Goal: Task Accomplishment & Management: Use online tool/utility

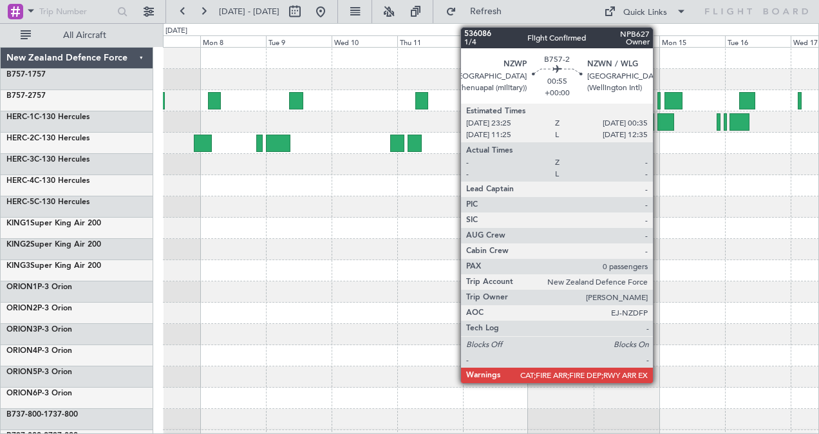
click at [660, 101] on div at bounding box center [659, 100] width 3 height 17
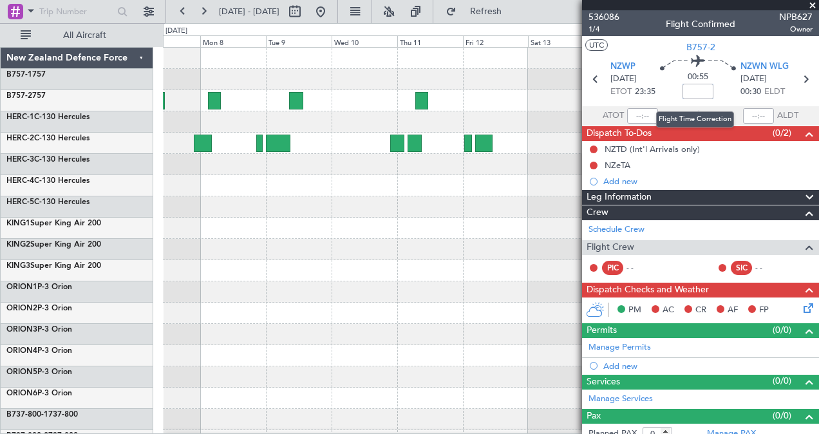
click at [696, 93] on input at bounding box center [698, 91] width 31 height 15
type input "+00:15"
click at [800, 79] on icon at bounding box center [805, 79] width 17 height 17
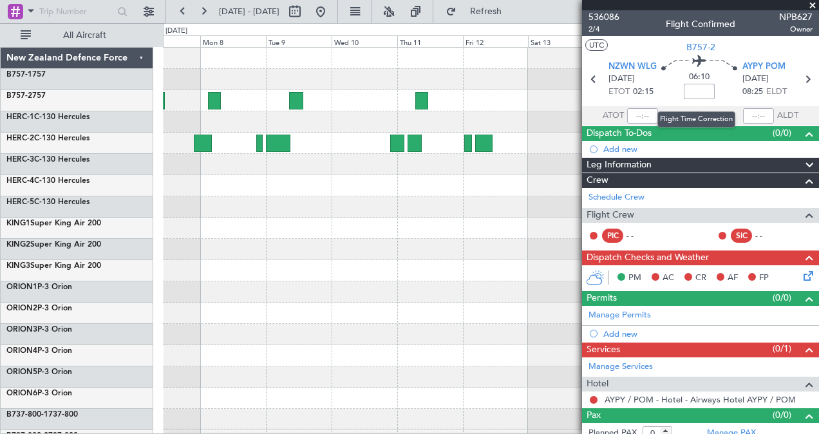
click at [690, 90] on input at bounding box center [699, 91] width 31 height 15
type input "+00:15"
click at [801, 77] on icon at bounding box center [807, 79] width 17 height 17
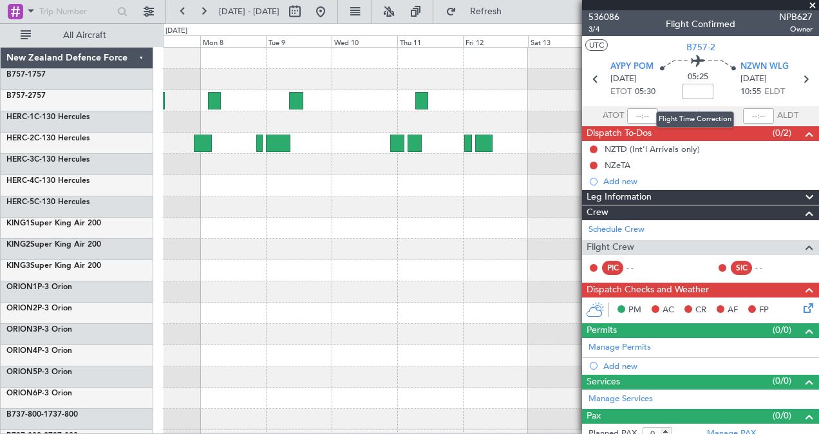
click at [694, 89] on input at bounding box center [698, 91] width 31 height 15
type input "+00:20"
click at [800, 80] on icon at bounding box center [805, 79] width 17 height 17
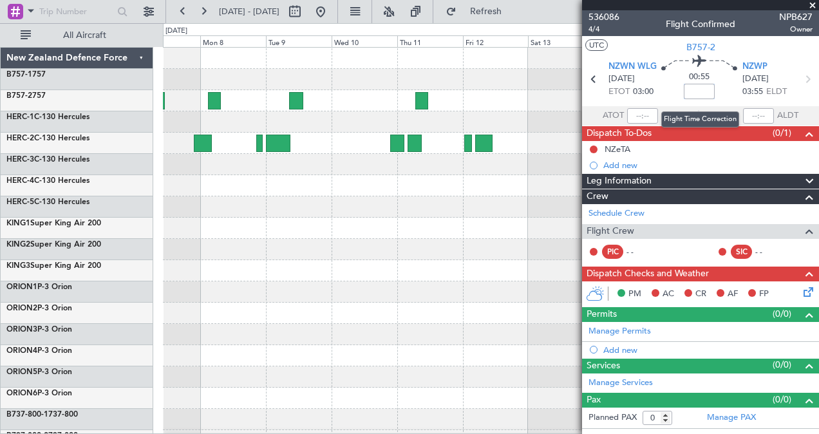
click at [701, 93] on input at bounding box center [699, 91] width 31 height 15
type input "+00:15"
click at [812, 5] on span at bounding box center [812, 6] width 13 height 12
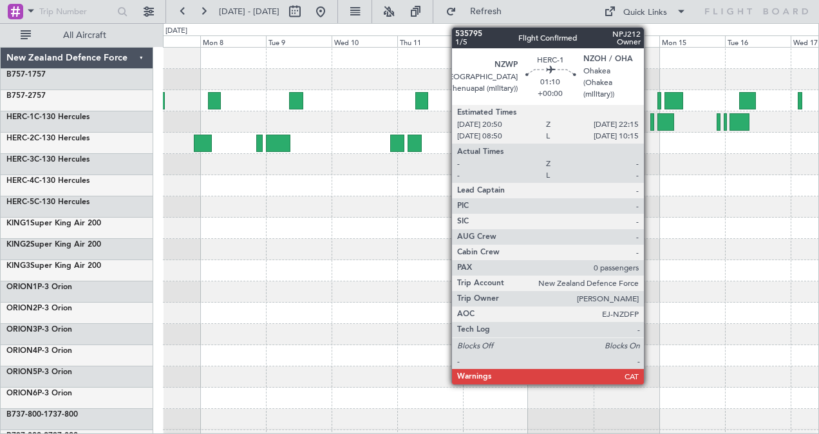
click at [650, 119] on div at bounding box center [652, 121] width 5 height 17
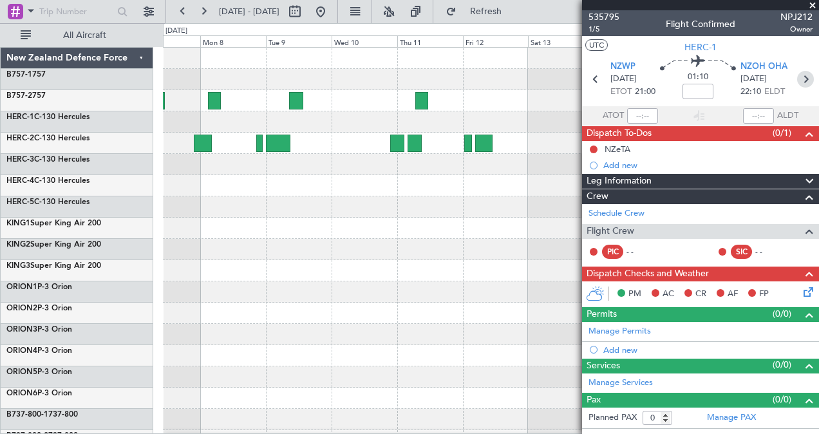
click at [806, 79] on icon at bounding box center [805, 79] width 17 height 17
type input "-01:20"
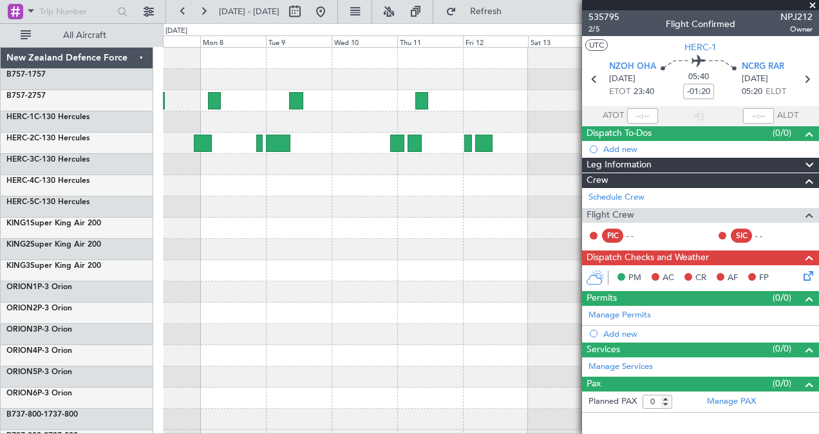
click at [531, 155] on div at bounding box center [491, 164] width 656 height 21
click at [812, 5] on span at bounding box center [812, 6] width 13 height 12
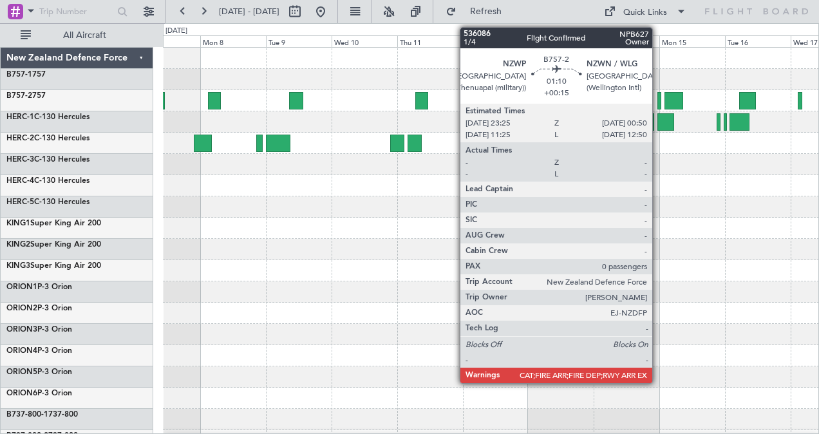
click at [659, 98] on div at bounding box center [660, 100] width 5 height 17
